Goal: Transaction & Acquisition: Purchase product/service

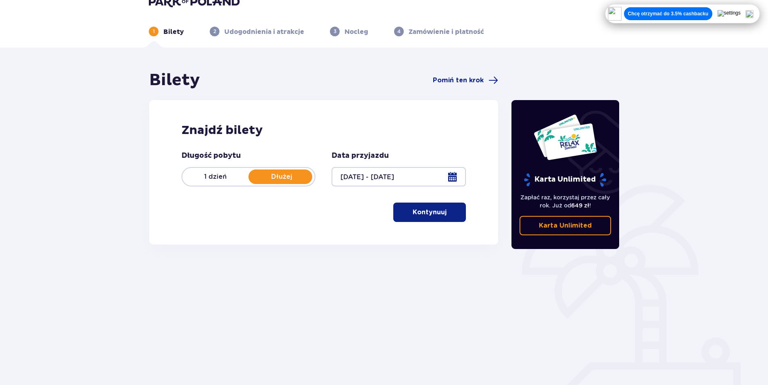
scroll to position [29, 0]
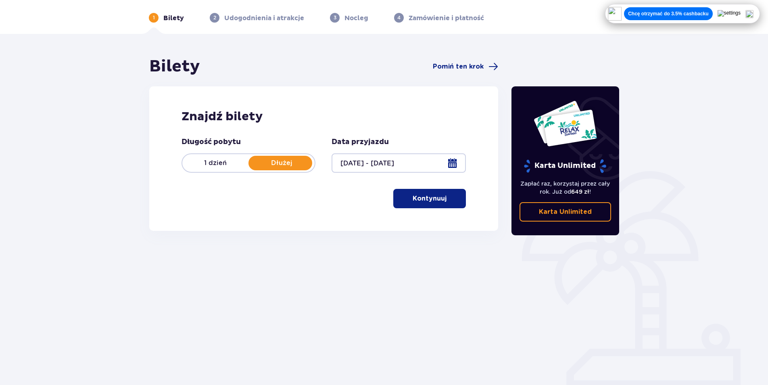
drag, startPoint x: 421, startPoint y: 199, endPoint x: 416, endPoint y: 195, distance: 6.2
click at [421, 198] on p "Kontynuuj" at bounding box center [430, 198] width 34 height 9
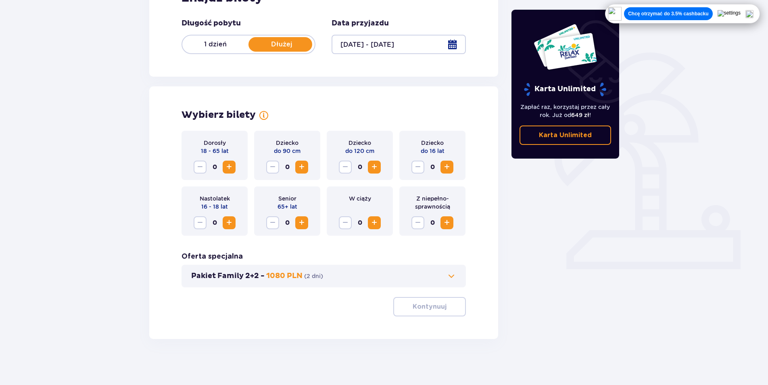
scroll to position [150, 0]
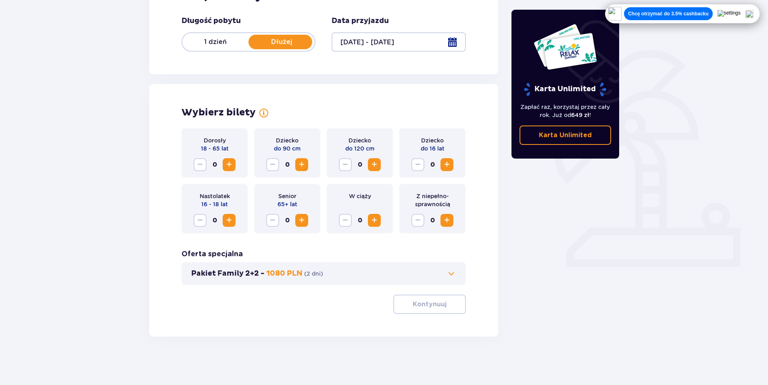
click at [228, 163] on span "Increase" at bounding box center [229, 165] width 10 height 10
click at [228, 164] on span "Increase" at bounding box center [229, 165] width 10 height 10
click at [228, 222] on span "Increase" at bounding box center [229, 220] width 10 height 10
click at [201, 220] on span "Decrease" at bounding box center [200, 220] width 10 height 10
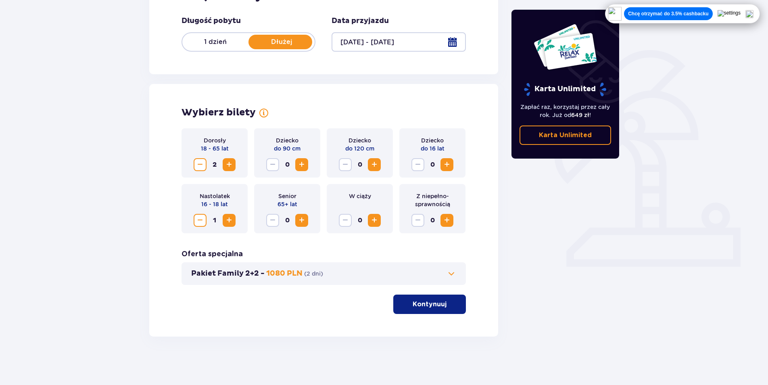
click at [229, 163] on span "Increase" at bounding box center [229, 165] width 10 height 10
click at [229, 162] on span "Increase" at bounding box center [229, 165] width 10 height 10
click at [446, 161] on span "Increase" at bounding box center [447, 165] width 10 height 10
click at [427, 300] on p "Kontynuuj" at bounding box center [430, 304] width 34 height 9
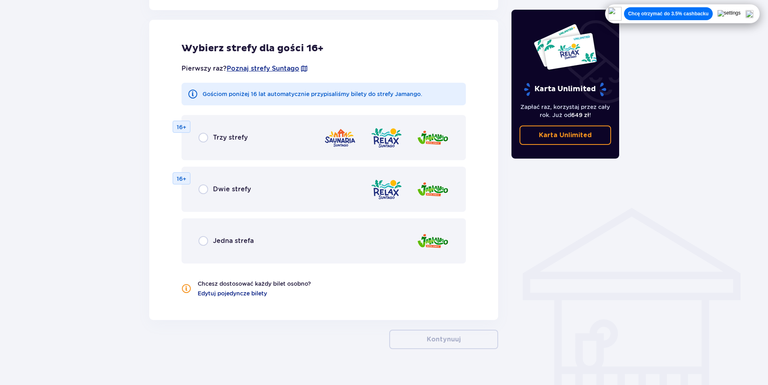
scroll to position [448, 0]
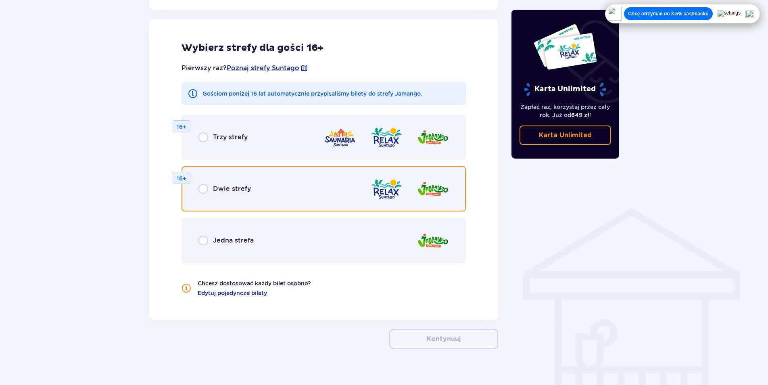
click at [206, 190] on input "radio" at bounding box center [204, 189] width 10 height 10
radio input "true"
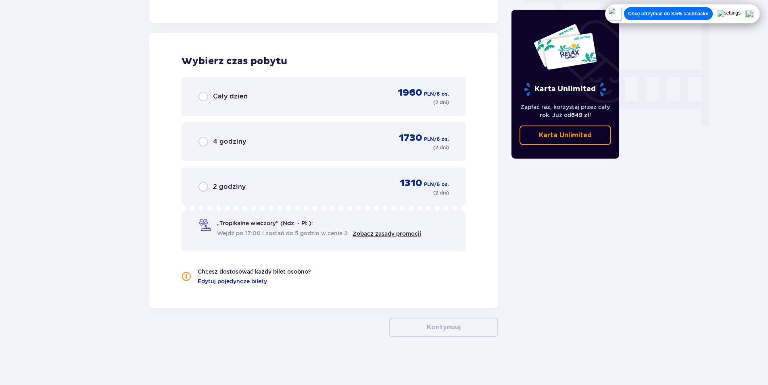
scroll to position [745, 0]
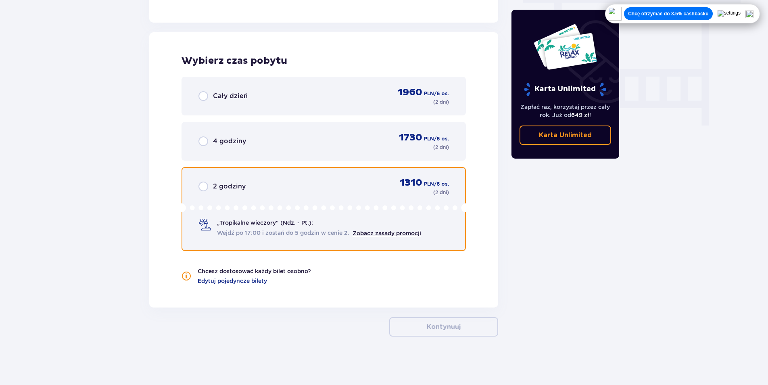
click at [207, 184] on input "radio" at bounding box center [204, 187] width 10 height 10
radio input "true"
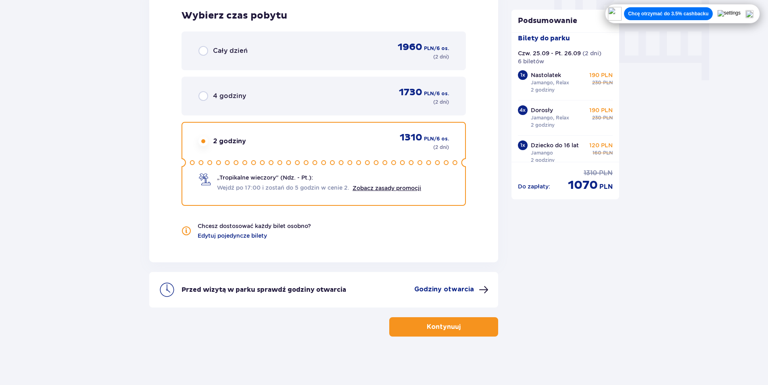
scroll to position [0, 0]
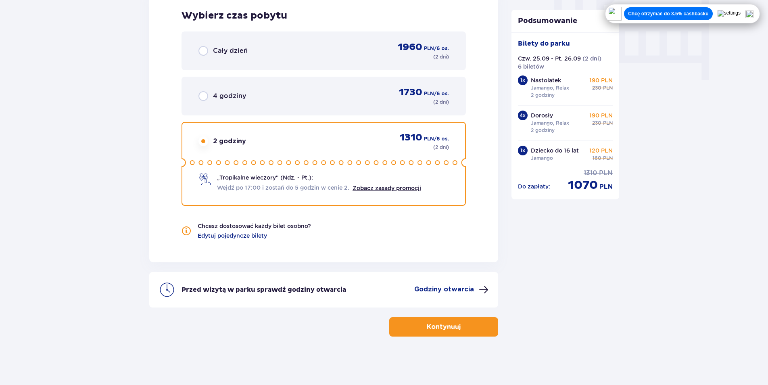
click at [447, 325] on p "Kontynuuj" at bounding box center [444, 326] width 34 height 9
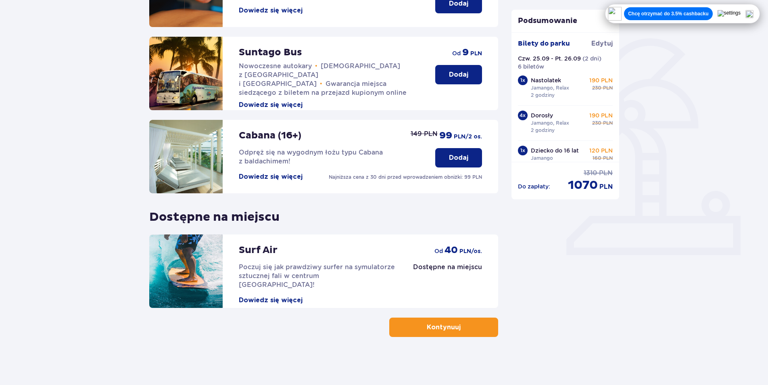
scroll to position [162, 0]
click at [442, 327] on p "Kontynuuj" at bounding box center [444, 326] width 34 height 9
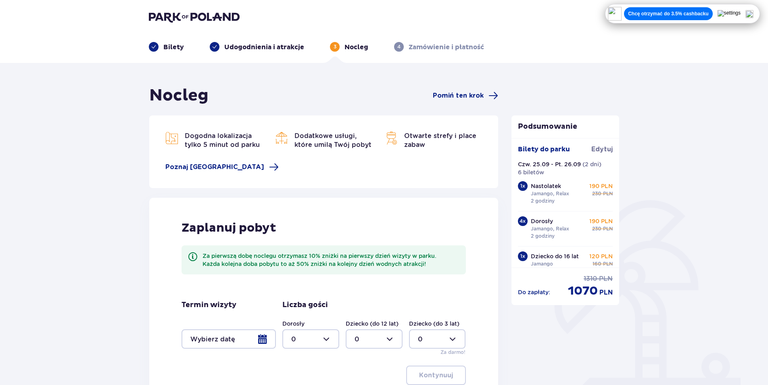
scroll to position [100, 0]
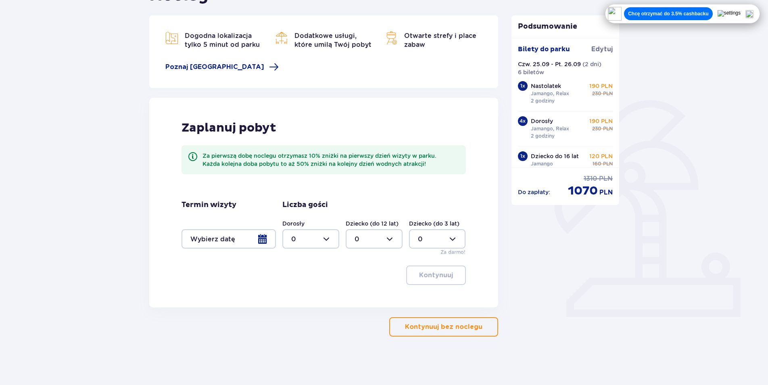
click at [470, 326] on p "Kontynuuj bez noclegu" at bounding box center [443, 326] width 77 height 9
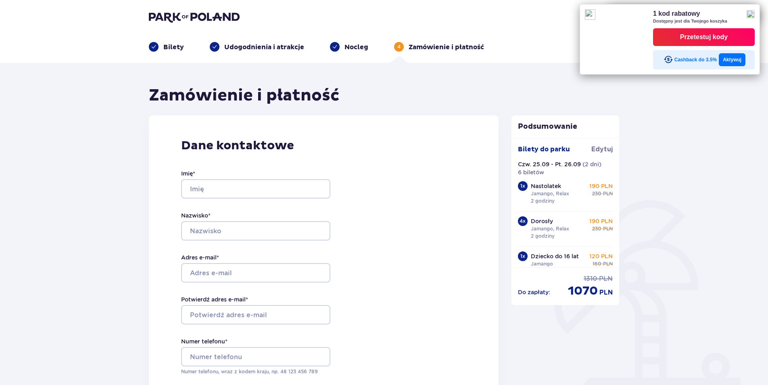
click at [753, 13] on img at bounding box center [751, 14] width 8 height 8
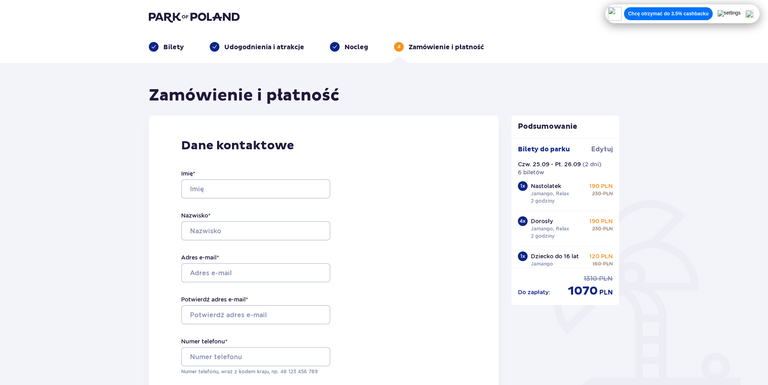
click at [215, 15] on img at bounding box center [194, 16] width 91 height 11
